Goal: Task Accomplishment & Management: Use online tool/utility

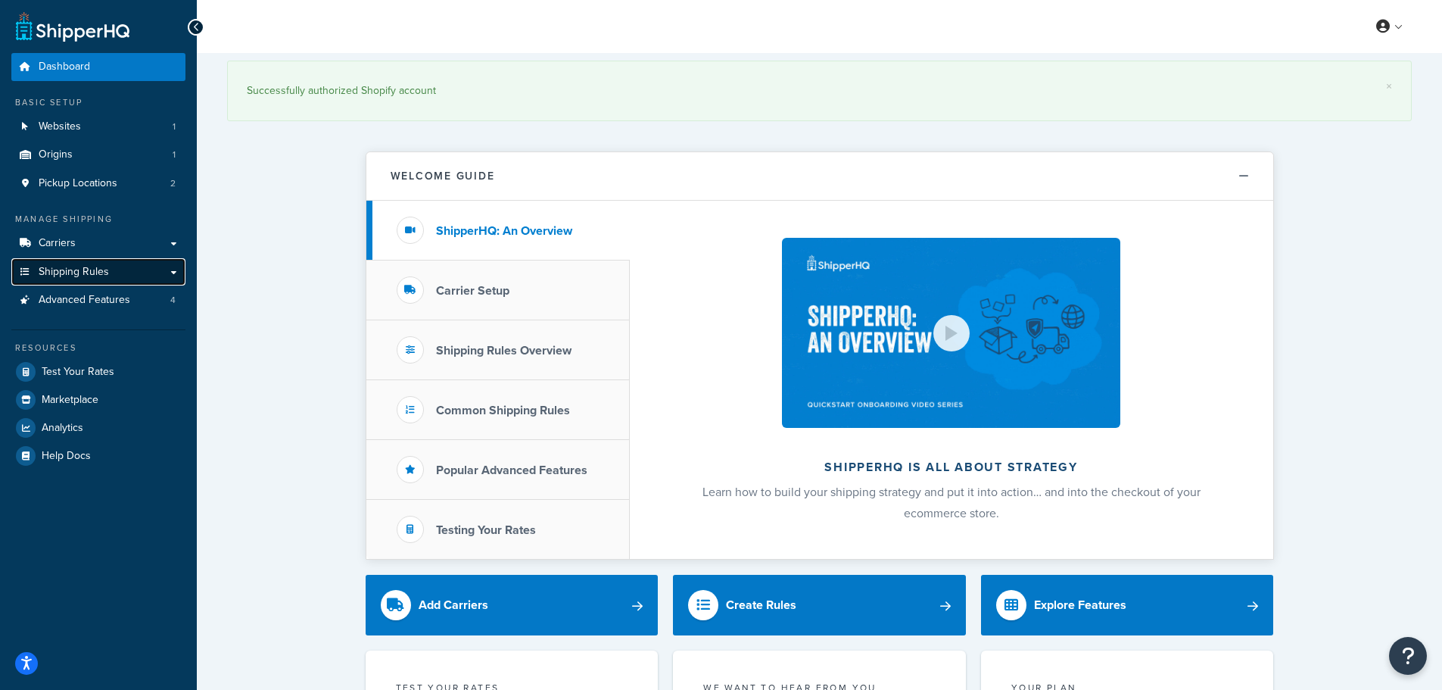
click at [170, 273] on link "Shipping Rules" at bounding box center [98, 272] width 174 height 28
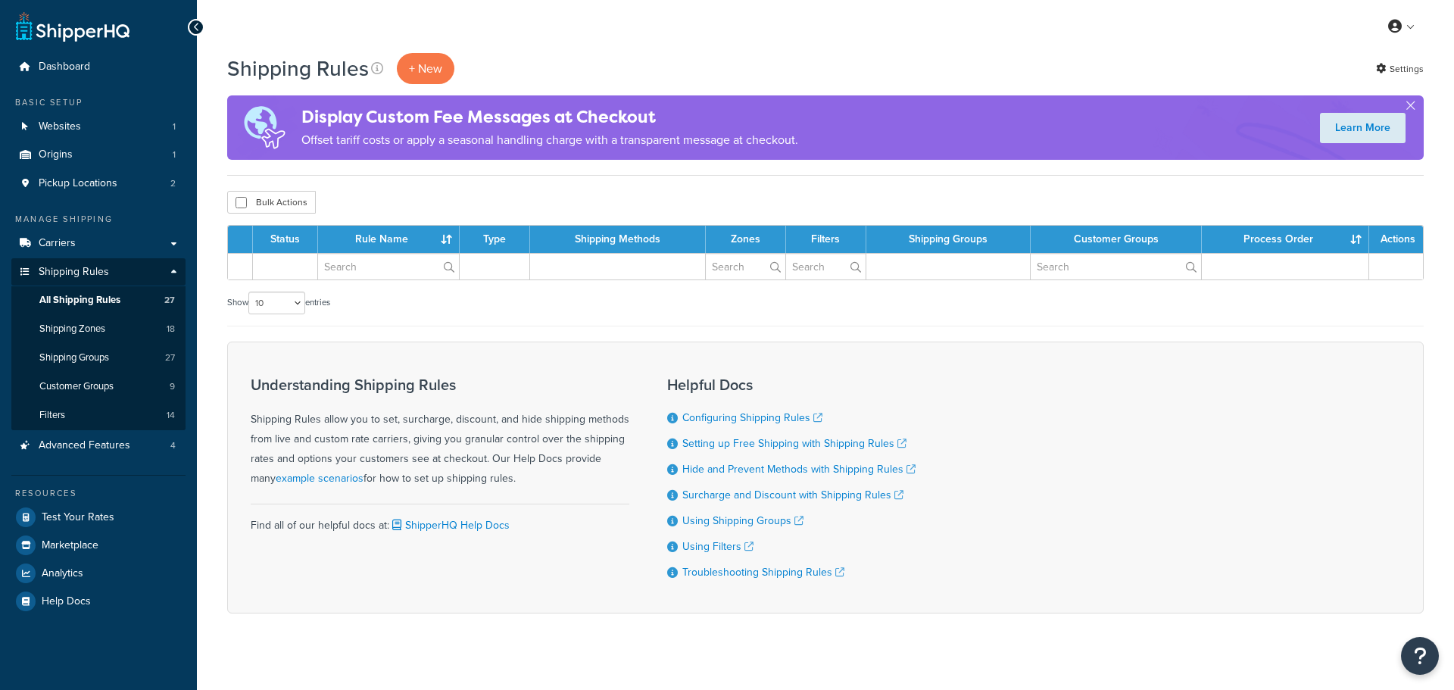
click at [95, 368] on link "Shipping Groups 27" at bounding box center [98, 358] width 174 height 28
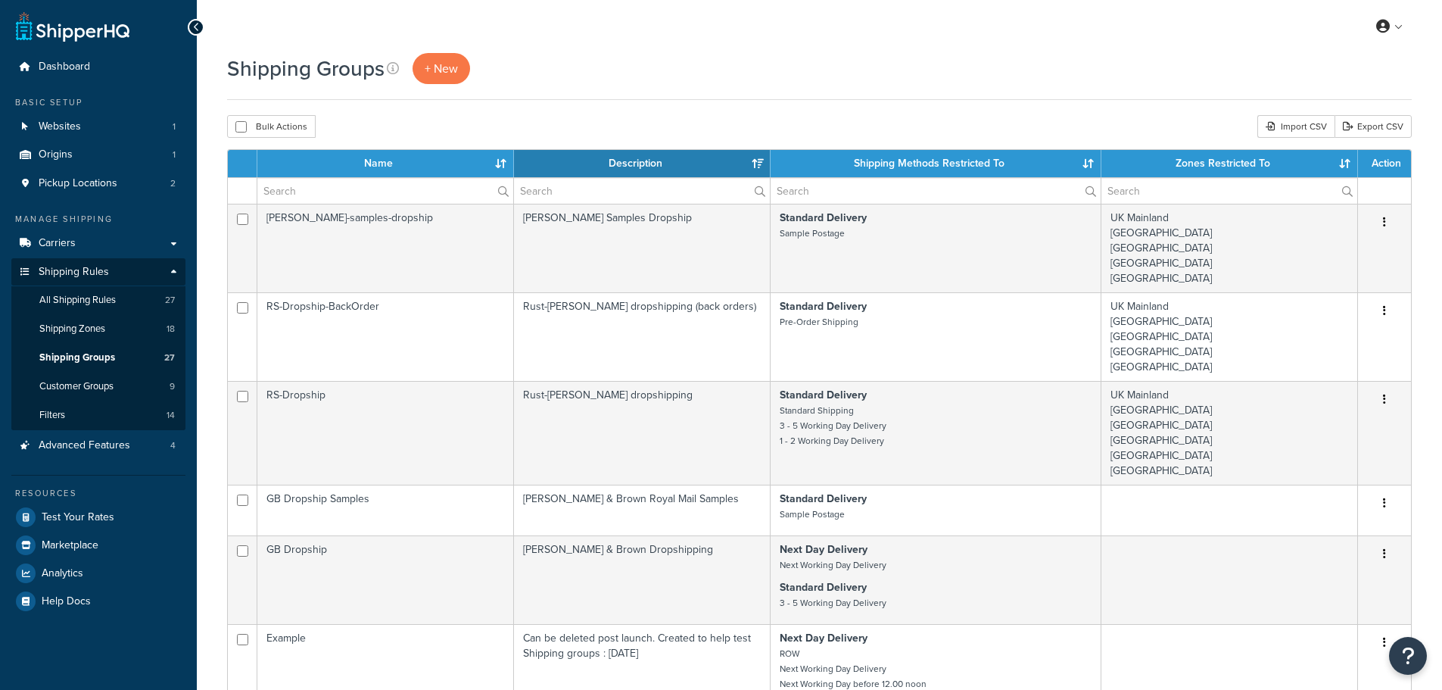
select select "15"
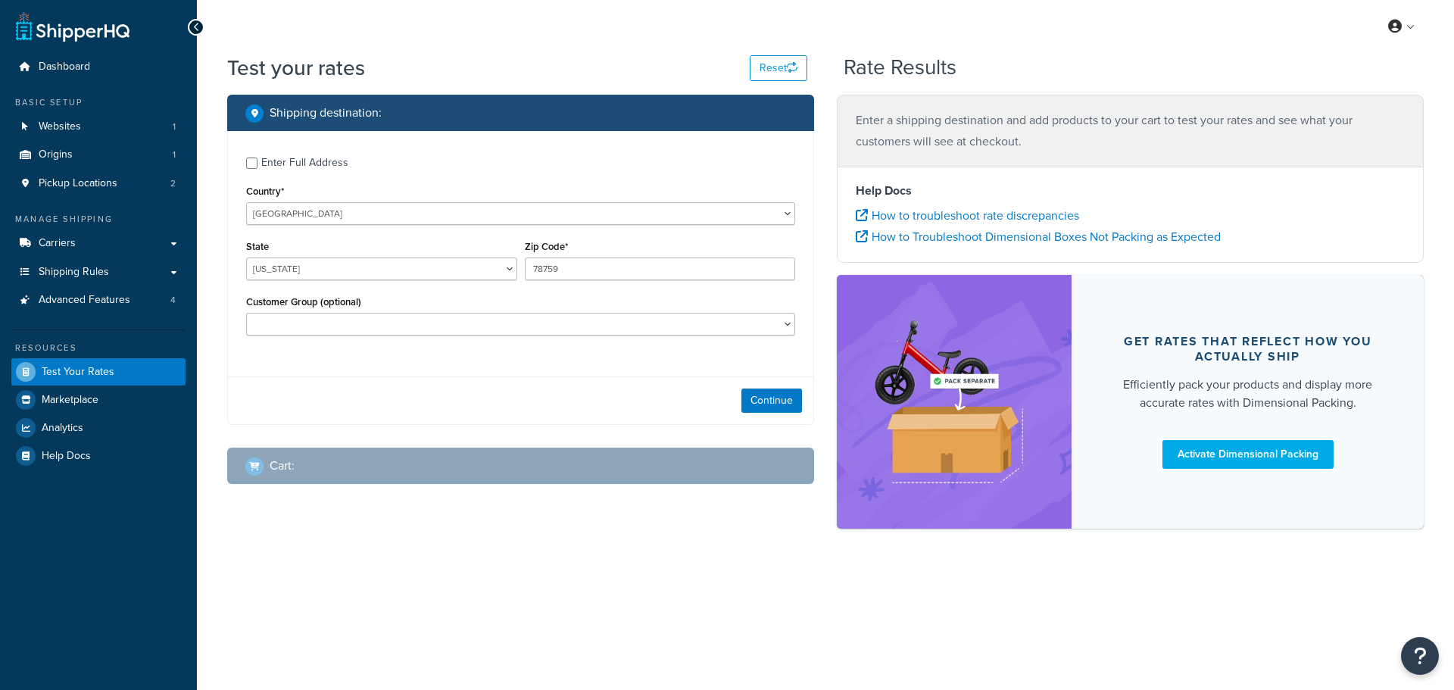
select select "[GEOGRAPHIC_DATA]"
click at [285, 217] on select "United States United Kingdom Afghanistan Åland Islands Albania Algeria American…" at bounding box center [520, 213] width 549 height 23
select select "GB"
click at [246, 202] on select "United States United Kingdom Afghanistan Åland Islands Albania Algeria American…" at bounding box center [520, 213] width 549 height 23
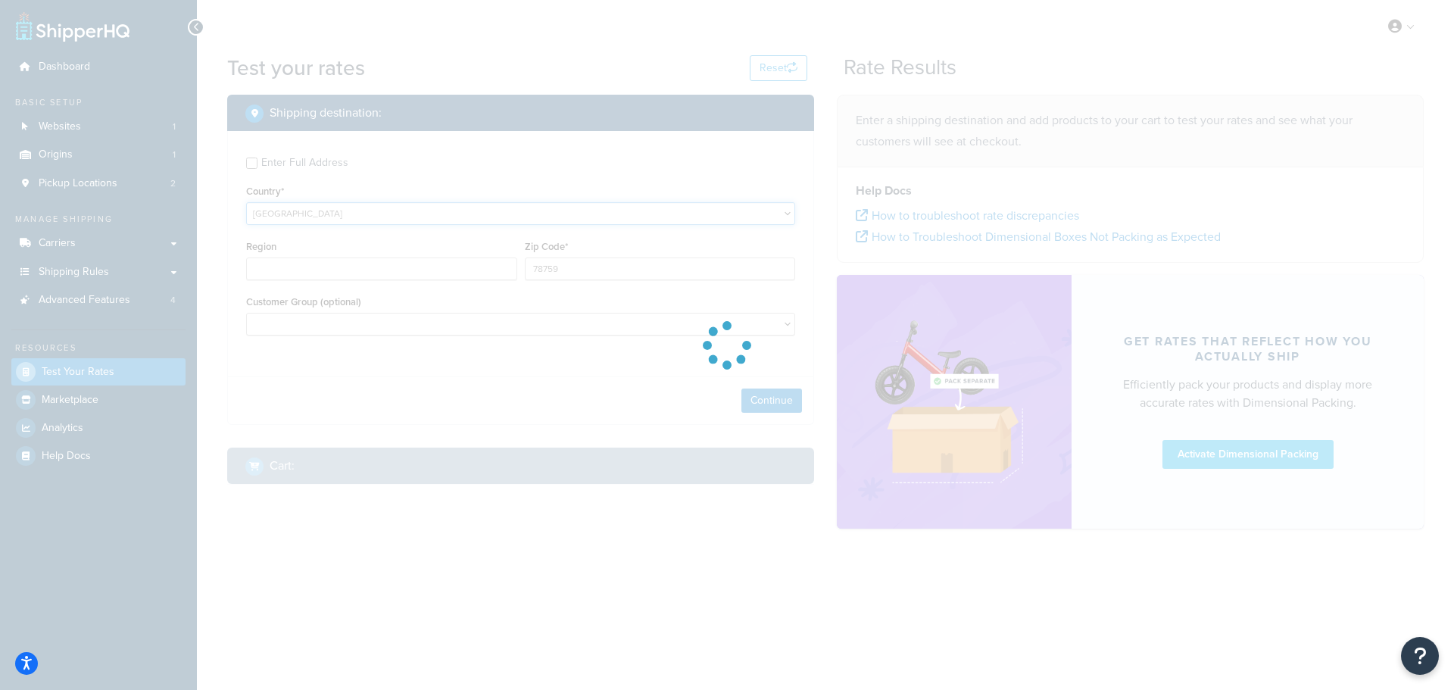
type input "TX"
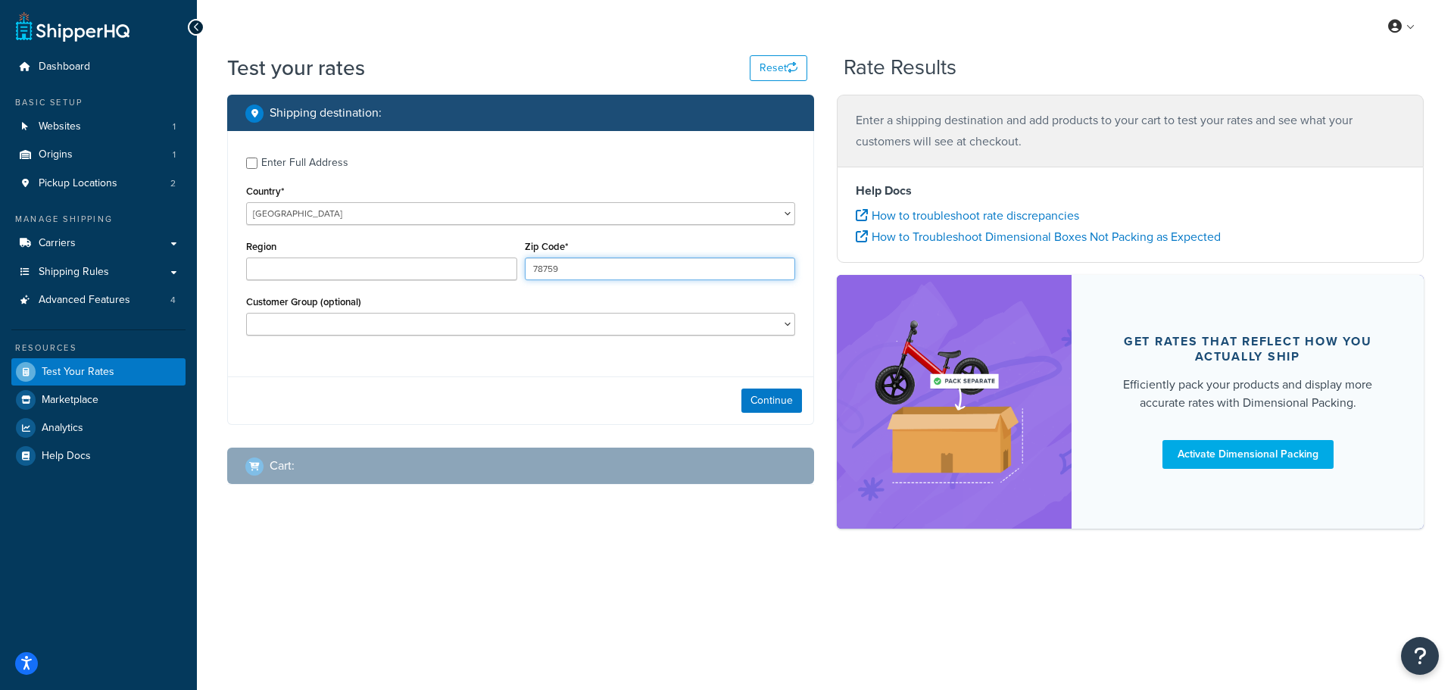
drag, startPoint x: 585, startPoint y: 276, endPoint x: 492, endPoint y: 276, distance: 93.1
click at [492, 276] on div "Region Zip Code* 78759" at bounding box center [520, 263] width 556 height 55
type input "DL167QF"
click at [761, 400] on button "Continue" at bounding box center [771, 400] width 61 height 24
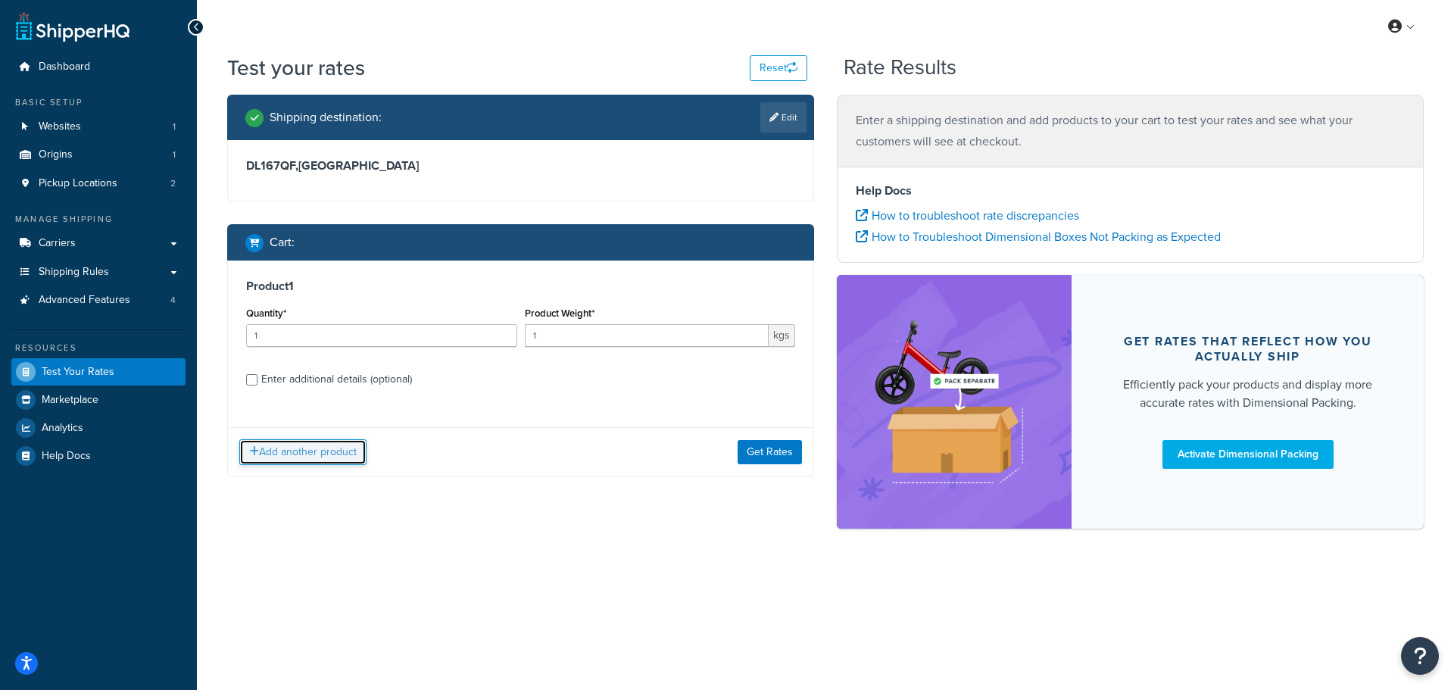
click at [291, 453] on button "Add another product" at bounding box center [302, 452] width 127 height 26
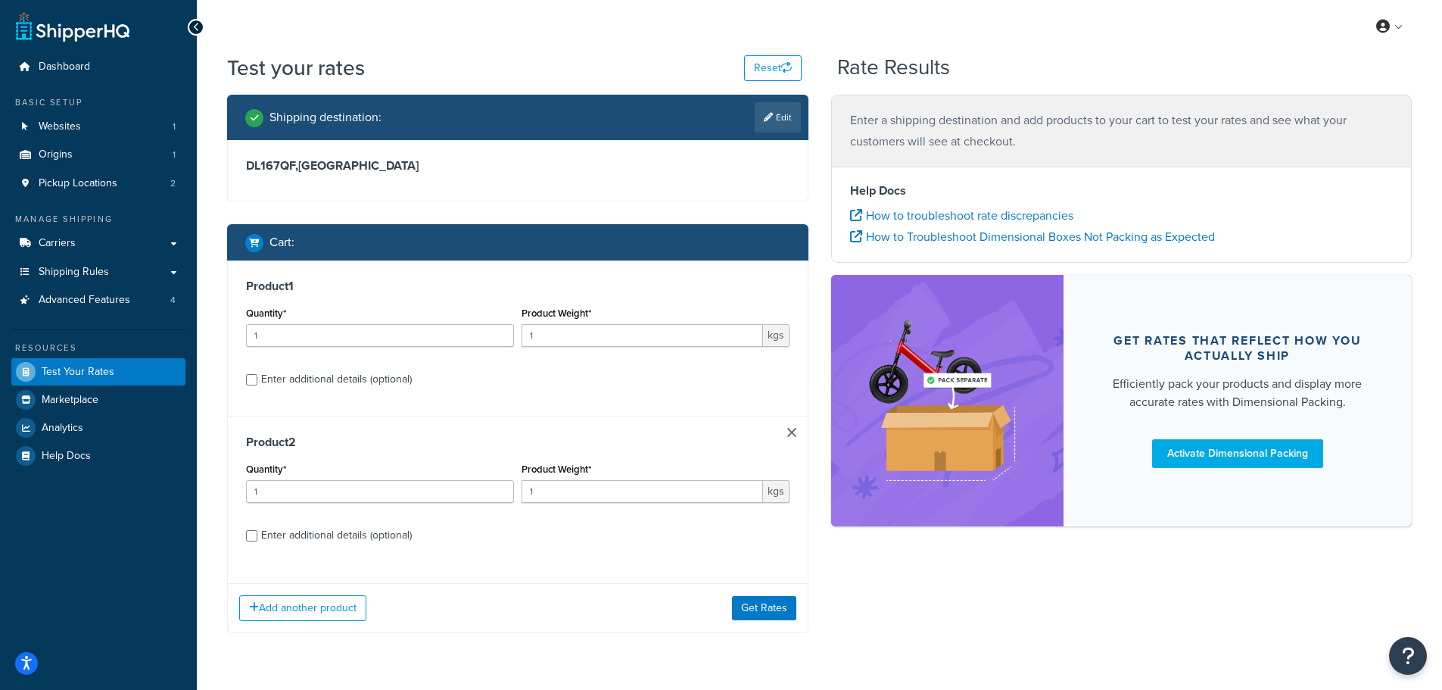
click at [345, 382] on div "Enter additional details (optional)" at bounding box center [336, 379] width 151 height 21
click at [257, 382] on input "Enter additional details (optional)" at bounding box center [251, 379] width 11 height 11
checkbox input "true"
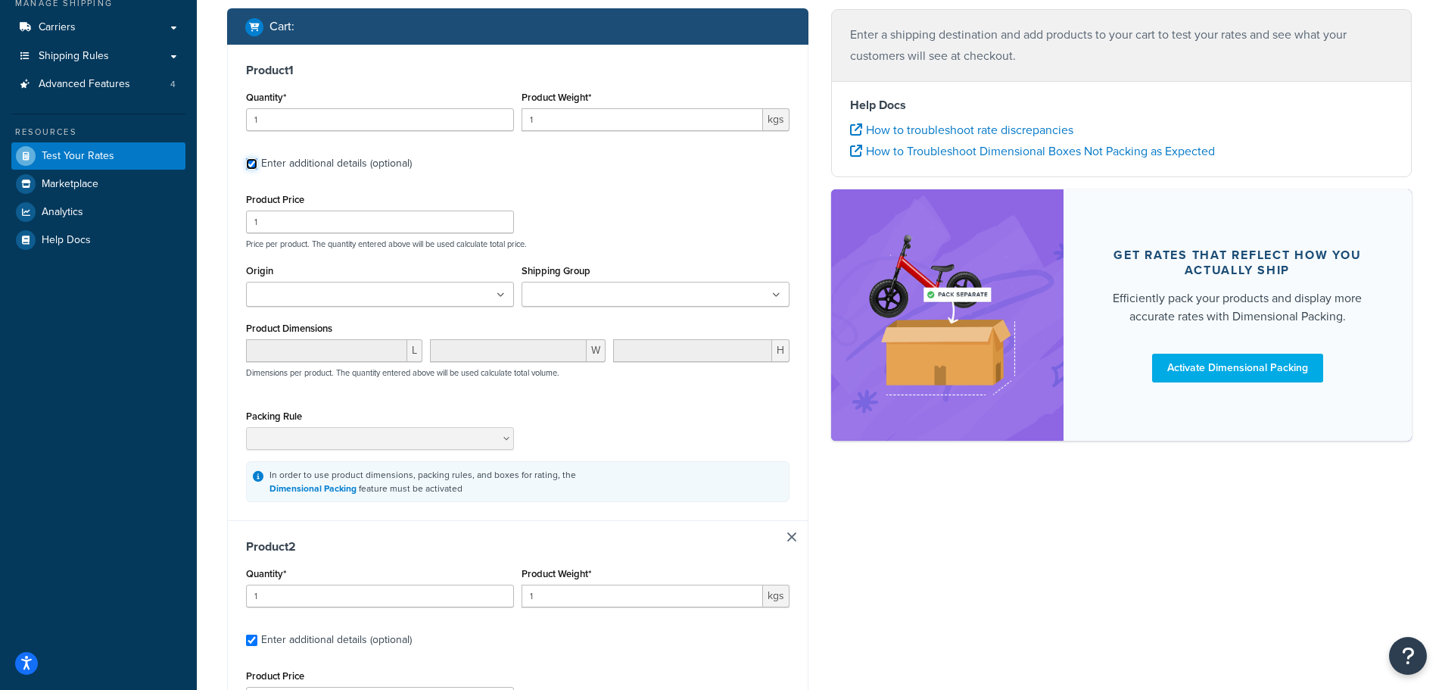
scroll to position [303, 0]
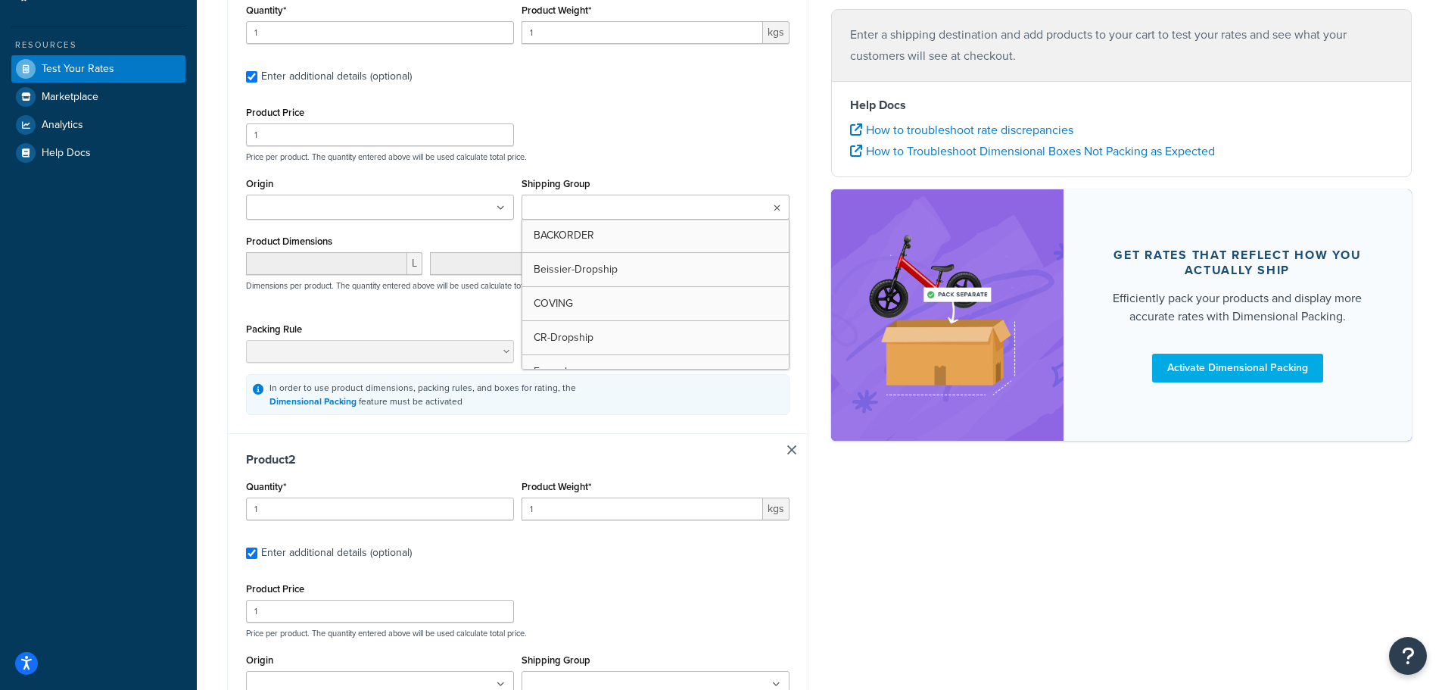
click at [631, 210] on input "Shipping Group" at bounding box center [593, 208] width 134 height 17
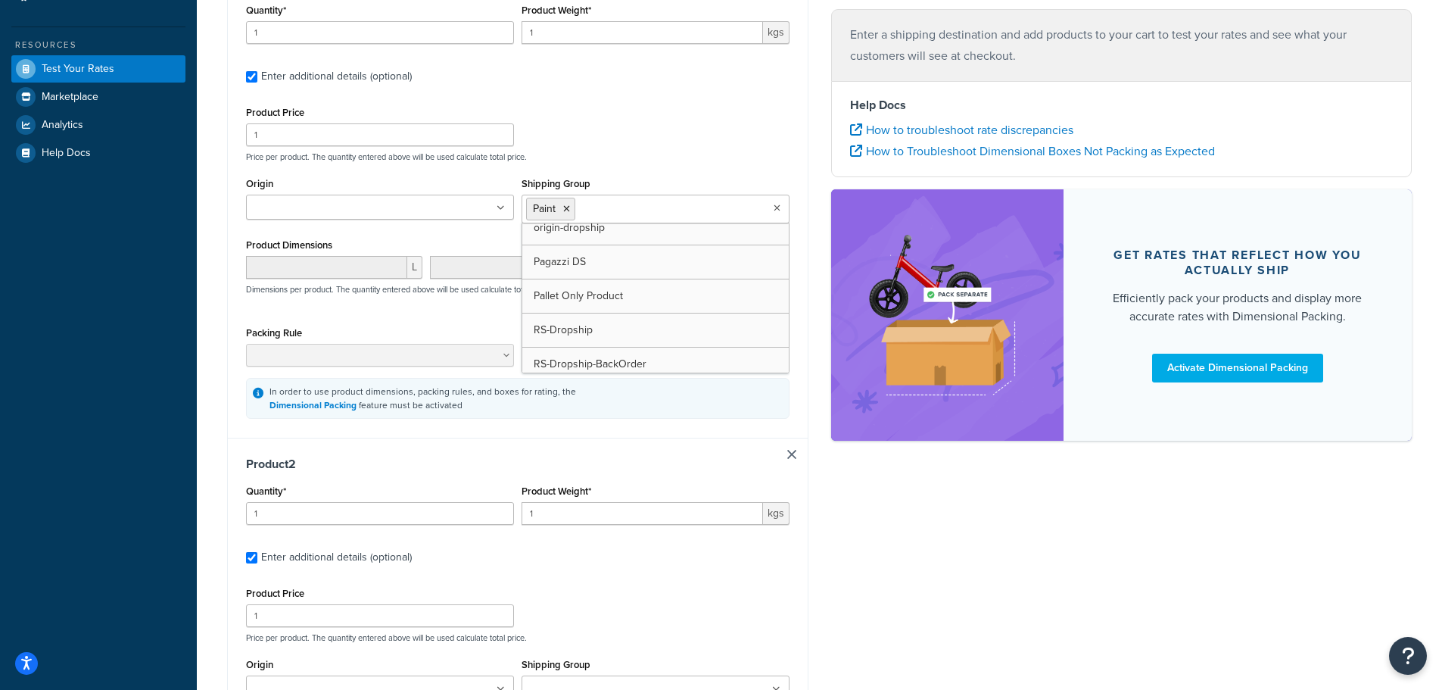
click at [602, 145] on div "Product Price 1 Price per product. The quantity entered above will be used calc…" at bounding box center [517, 132] width 551 height 60
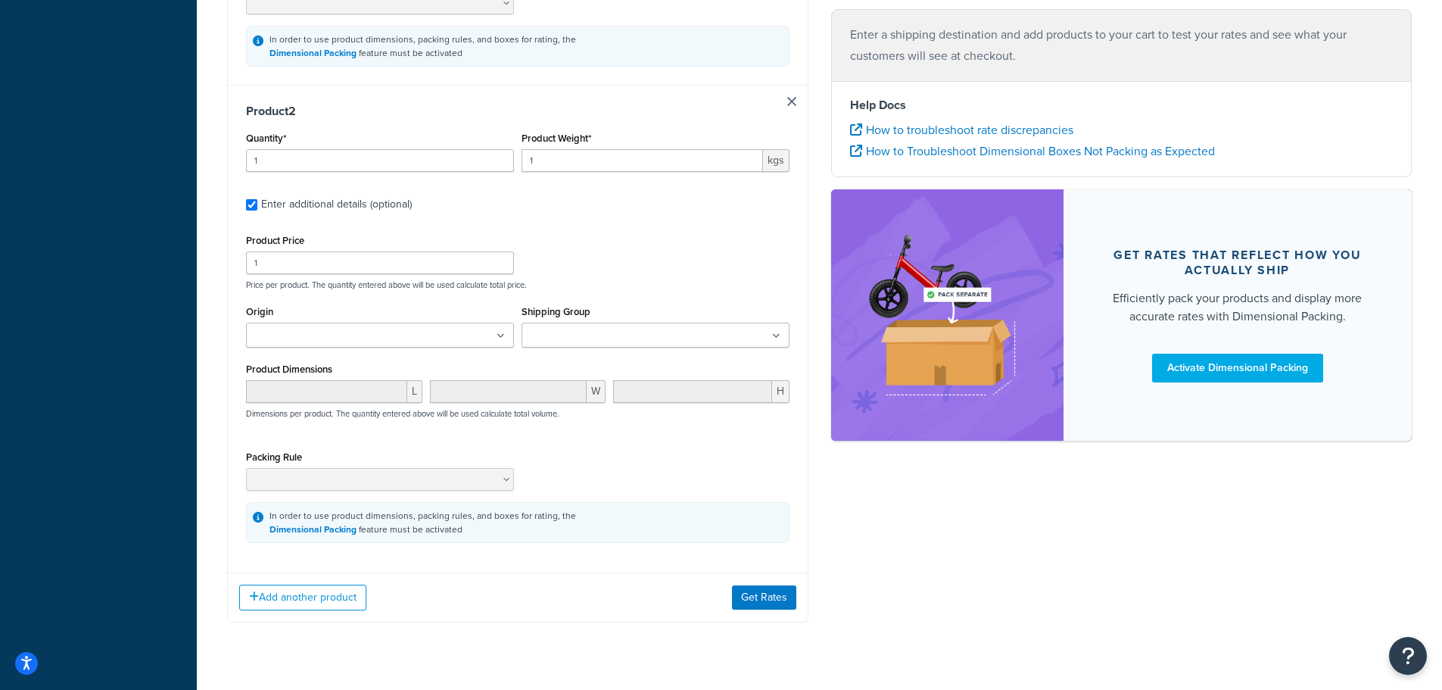
scroll to position [681, 0]
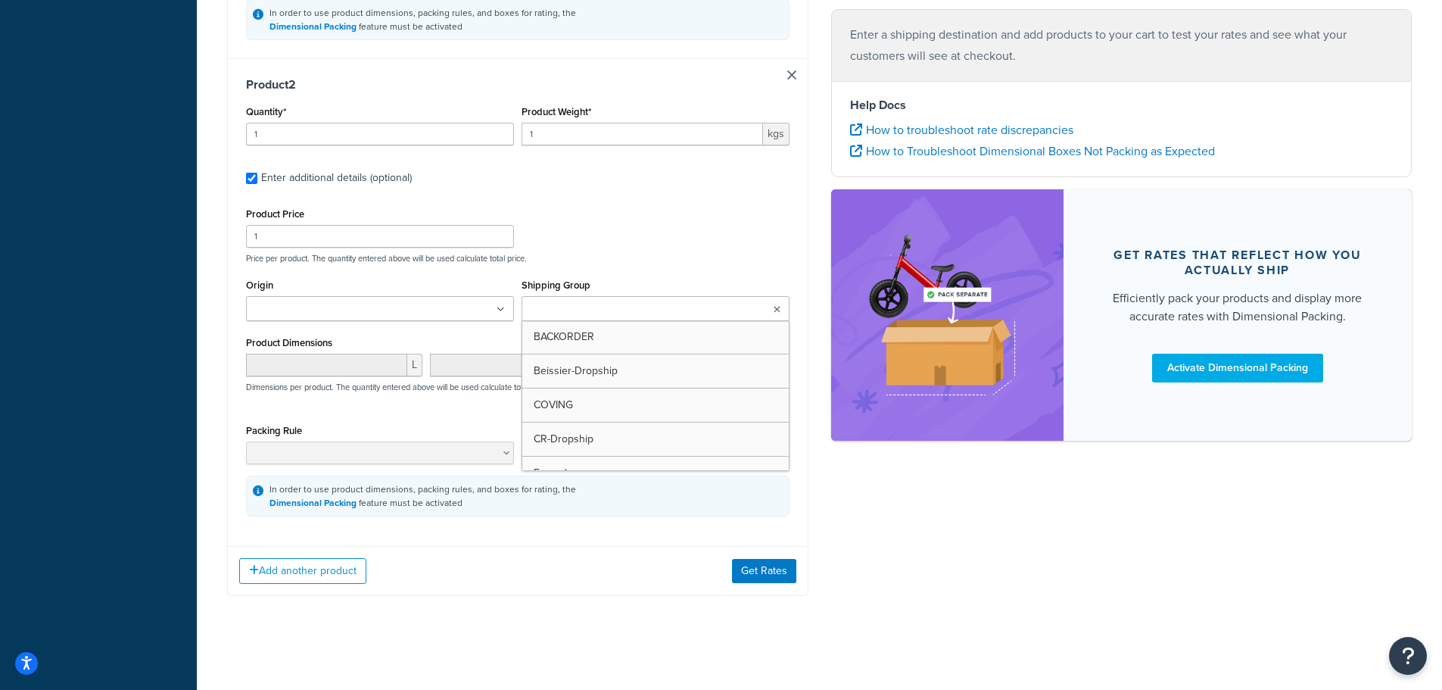
click at [571, 318] on input "Shipping Group" at bounding box center [593, 309] width 134 height 17
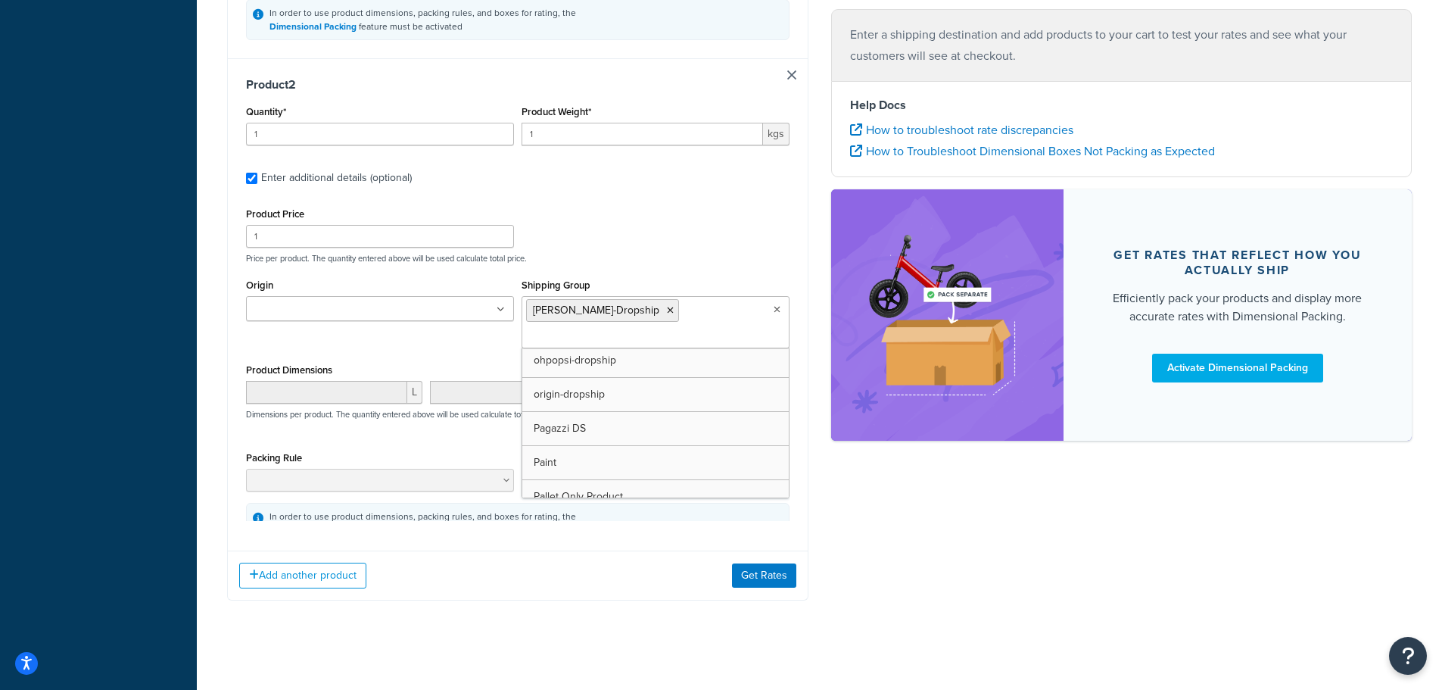
scroll to position [344, 0]
click at [637, 261] on p "Price per product. The quantity entered above will be used calculate total pric…" at bounding box center [517, 258] width 551 height 11
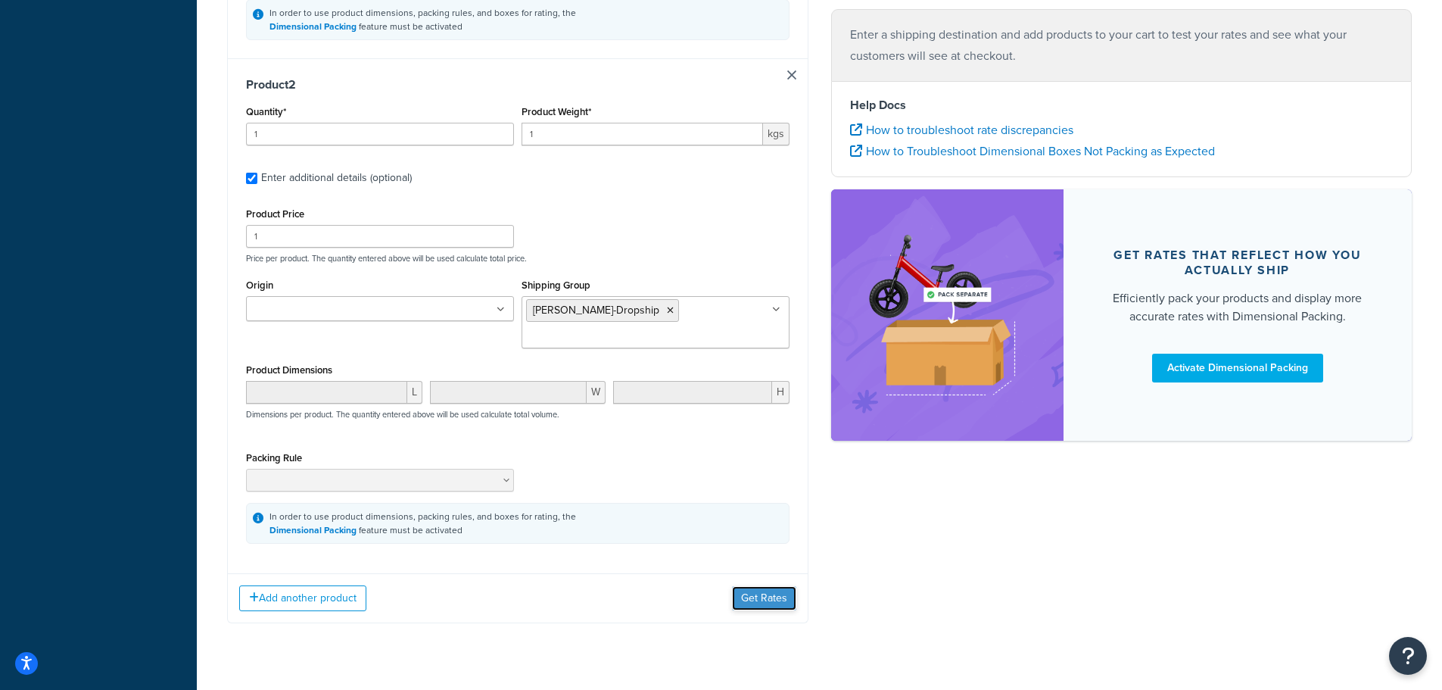
click at [750, 586] on button "Get Rates" at bounding box center [764, 598] width 64 height 24
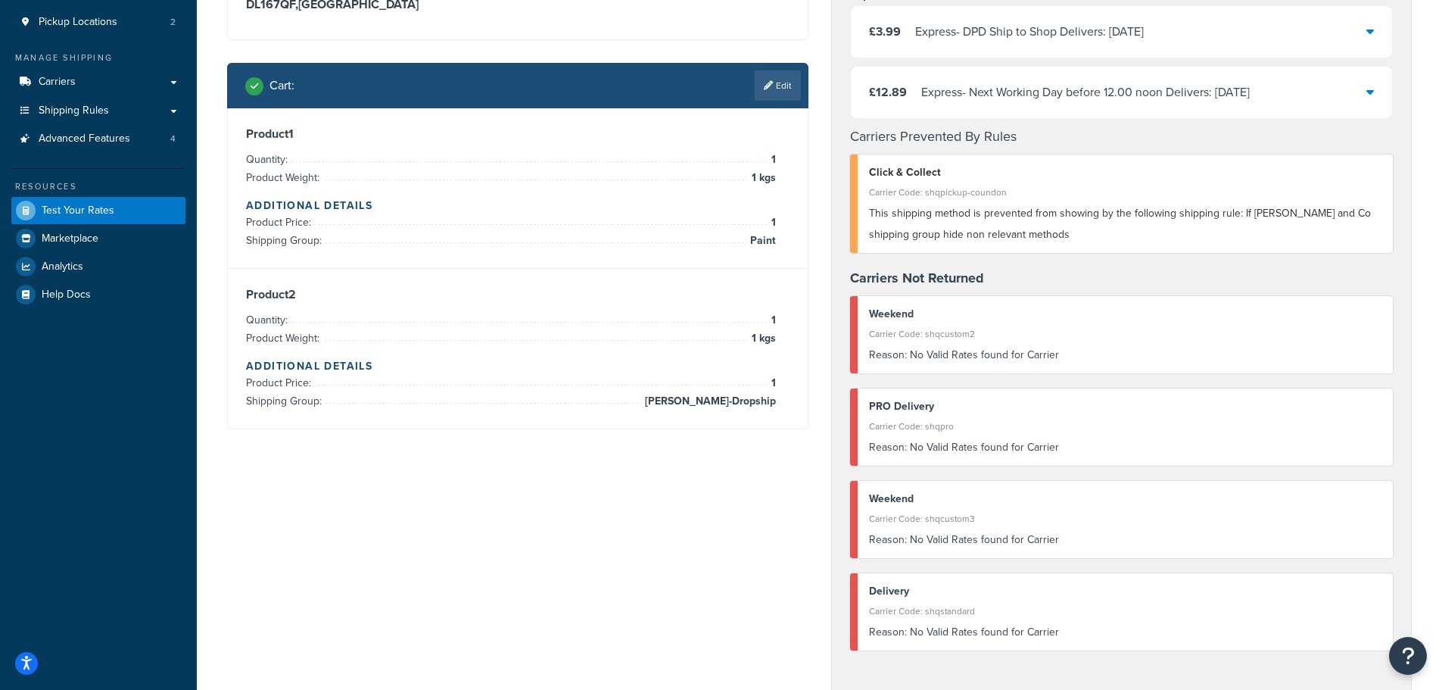
scroll to position [454, 0]
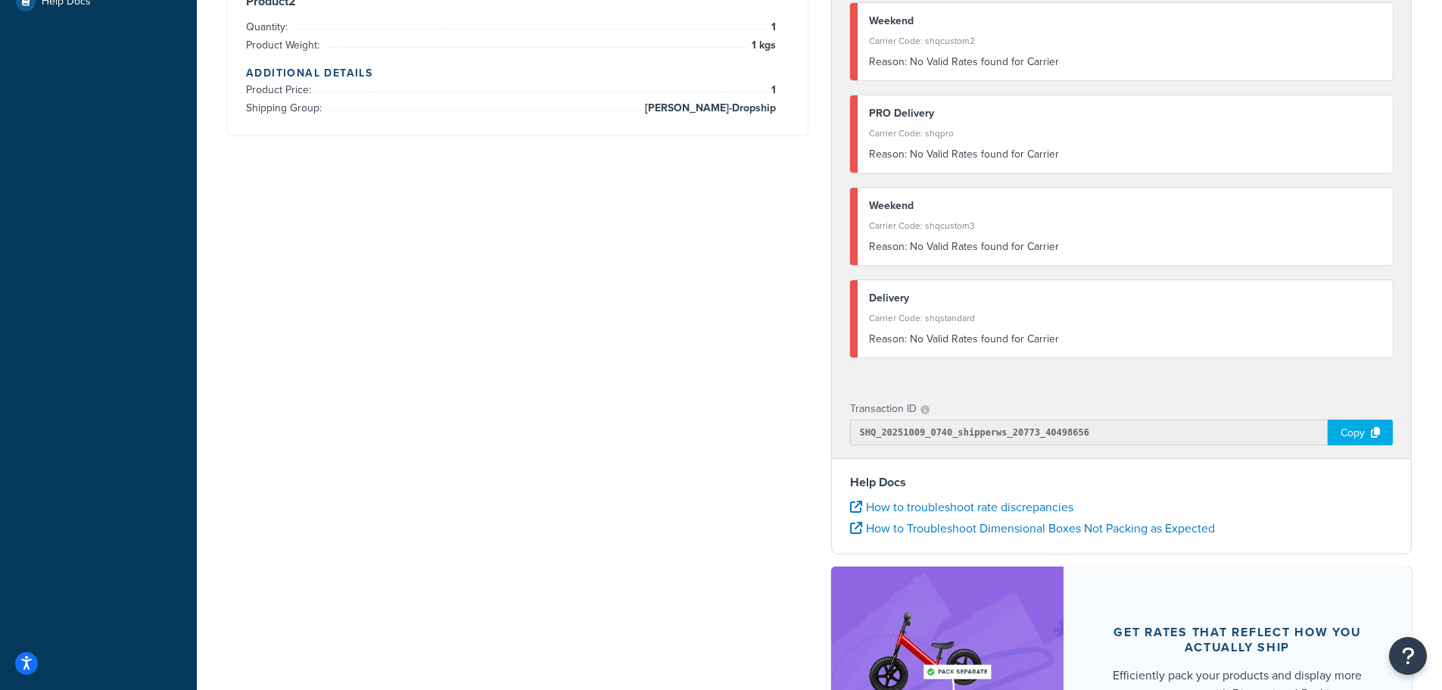
click at [1357, 433] on div "Copy" at bounding box center [1360, 432] width 65 height 26
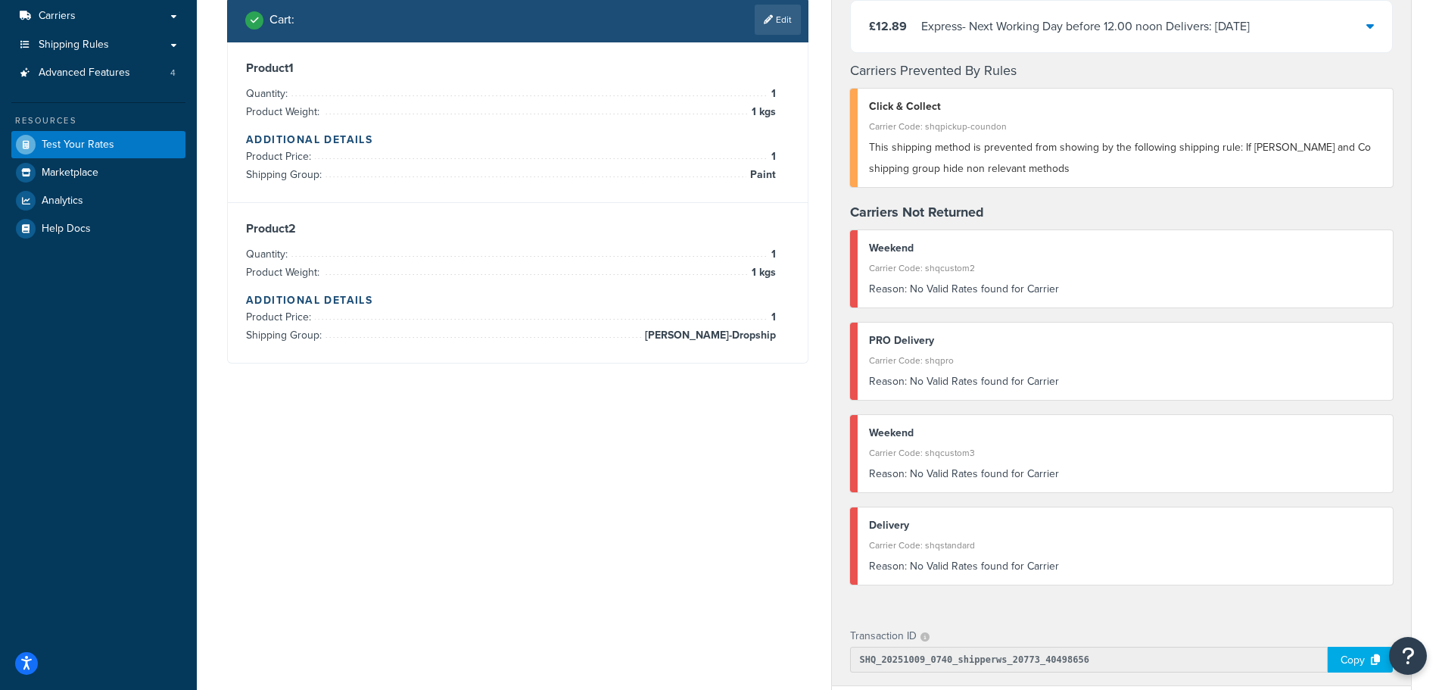
scroll to position [0, 0]
